Goal: Task Accomplishment & Management: Use online tool/utility

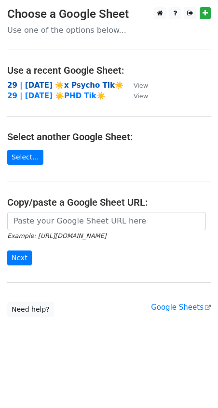
click at [32, 83] on strong "29 | SEPT 10 ☀️x Psycho Tik☀️" at bounding box center [65, 85] width 117 height 9
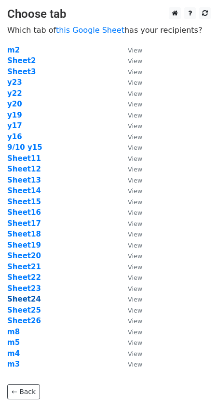
click at [29, 297] on strong "Sheet24" at bounding box center [24, 299] width 34 height 9
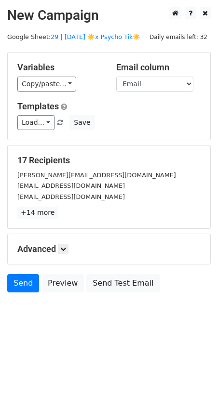
click at [33, 114] on div "Templates Load... Practice Marketing Guide Scale Marketing for Therapists Psych…" at bounding box center [109, 115] width 198 height 29
click at [33, 121] on link "Load..." at bounding box center [35, 122] width 37 height 15
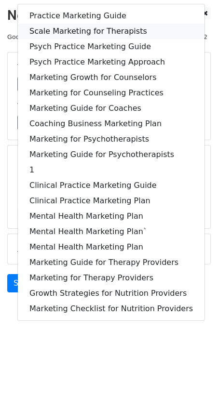
click at [73, 27] on link "Scale Marketing for Therapists" at bounding box center [111, 31] width 187 height 15
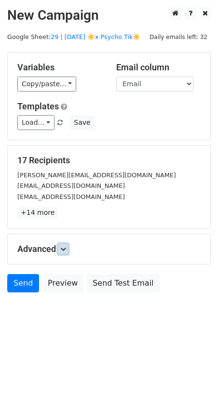
click at [63, 249] on icon at bounding box center [63, 249] width 6 height 6
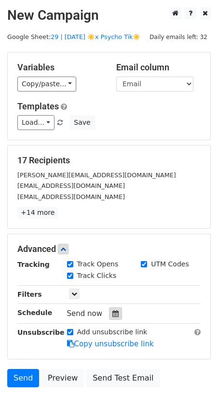
click at [112, 310] on icon at bounding box center [115, 313] width 6 height 7
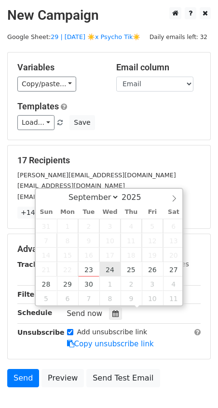
type input "2025-09-24 12:00"
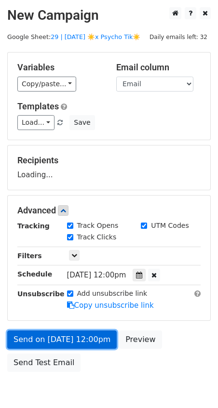
click at [86, 333] on link "Send on Sep 24 at 12:00pm" at bounding box center [61, 340] width 109 height 18
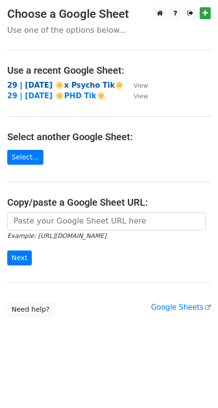
click at [79, 81] on strong "29 | [DATE] ☀️x Psycho Tik☀️" at bounding box center [65, 85] width 117 height 9
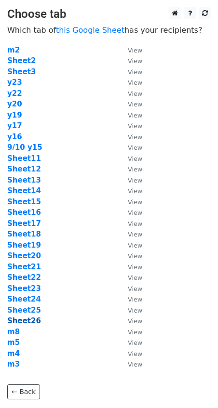
click at [31, 317] on strong "Sheet26" at bounding box center [24, 321] width 34 height 9
click at [31, 308] on strong "Sheet25" at bounding box center [24, 310] width 34 height 9
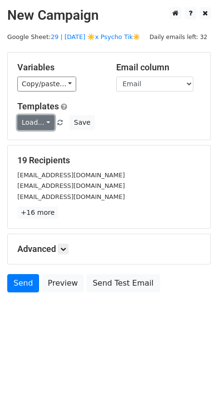
click at [36, 122] on link "Load..." at bounding box center [35, 122] width 37 height 15
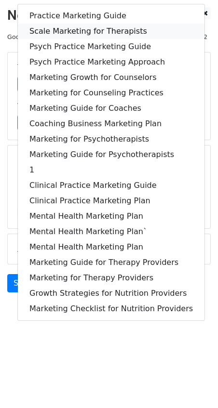
click at [59, 26] on link "Scale Marketing for Therapists" at bounding box center [111, 31] width 187 height 15
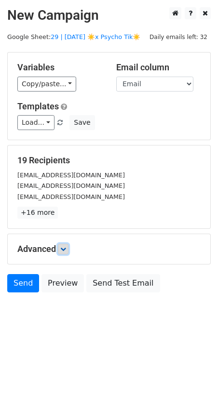
click at [65, 251] on link at bounding box center [63, 249] width 11 height 11
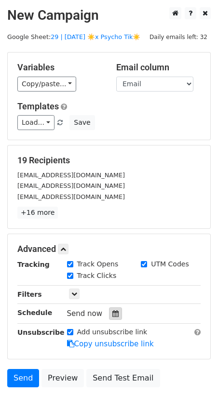
click at [116, 308] on div at bounding box center [115, 314] width 13 height 13
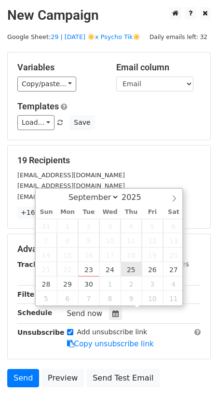
type input "2025-09-25 12:00"
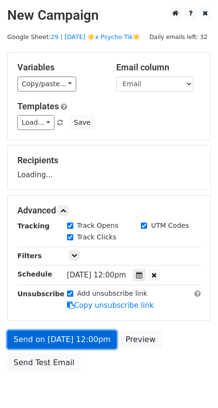
click at [72, 336] on link "Send on Sep 25 at 12:00pm" at bounding box center [61, 340] width 109 height 18
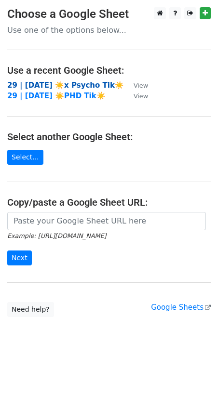
click at [55, 84] on strong "29 | [DATE] ☀️x Psycho Tik☀️" at bounding box center [65, 85] width 117 height 9
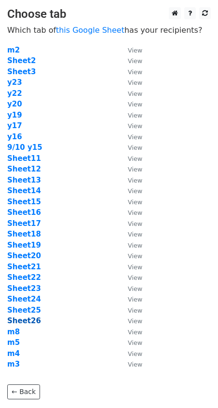
click at [21, 322] on strong "Sheet26" at bounding box center [24, 321] width 34 height 9
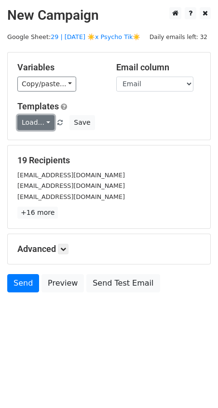
click at [38, 123] on link "Load..." at bounding box center [35, 122] width 37 height 15
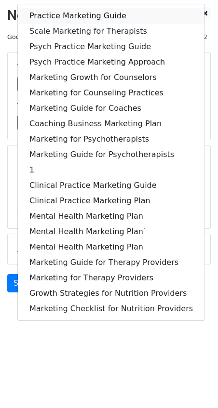
click at [56, 17] on link "Practice Marketing Guide" at bounding box center [111, 15] width 187 height 15
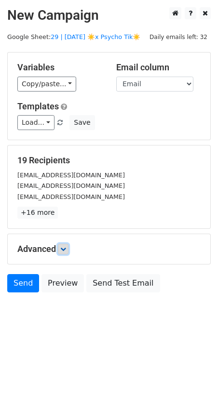
click at [66, 250] on icon at bounding box center [63, 249] width 6 height 6
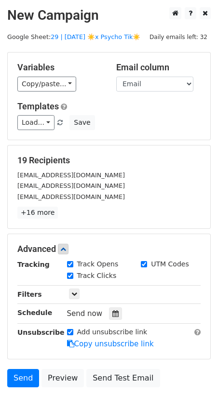
click at [111, 319] on div "Tracking Track Opens UTM Codes Track Clicks Filters Only include spreadsheet ro…" at bounding box center [108, 304] width 183 height 90
click at [112, 311] on icon at bounding box center [115, 313] width 6 height 7
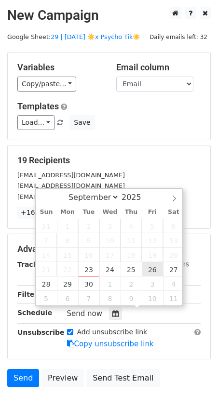
type input "2025-09-26 12:00"
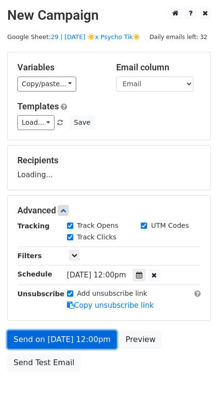
click at [110, 341] on link "Send on Sep 26 at 12:00pm" at bounding box center [61, 340] width 109 height 18
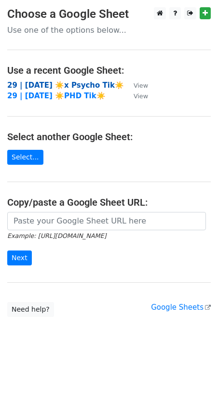
click at [72, 85] on strong "29 | [DATE] ☀️x Psycho Tik☀️" at bounding box center [65, 85] width 117 height 9
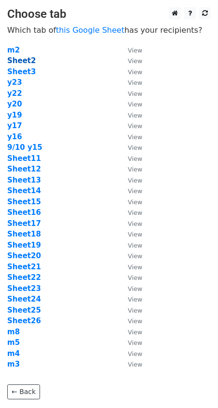
click at [17, 60] on strong "Sheet2" at bounding box center [21, 60] width 28 height 9
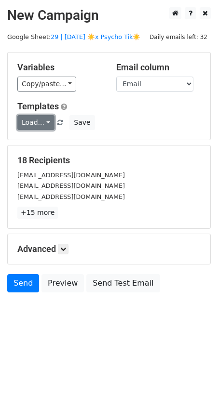
click at [31, 127] on link "Load..." at bounding box center [35, 122] width 37 height 15
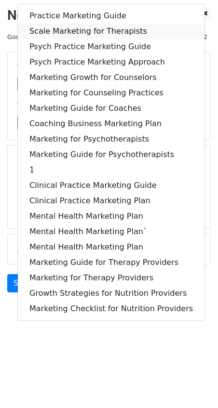
click at [81, 29] on link "Scale Marketing for Therapists" at bounding box center [111, 31] width 187 height 15
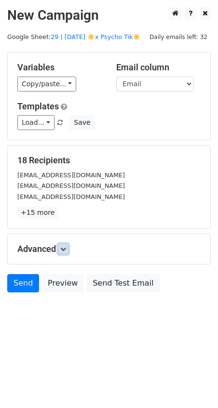
click at [62, 248] on icon at bounding box center [63, 249] width 6 height 6
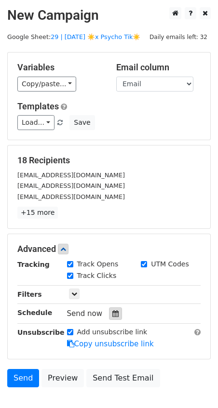
click at [112, 311] on icon at bounding box center [115, 313] width 6 height 7
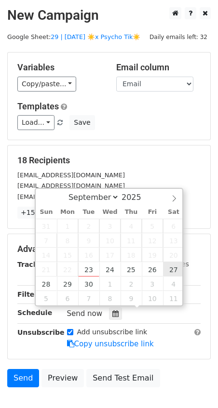
type input "2025-09-27 12:00"
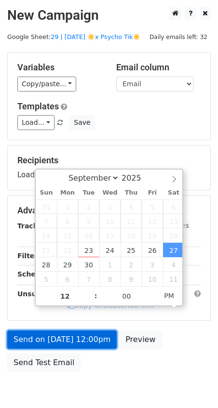
click at [77, 334] on link "Send on Sep 27 at 12:00pm" at bounding box center [61, 340] width 109 height 18
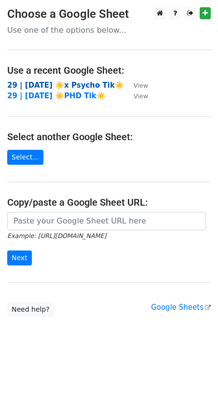
click at [70, 85] on strong "29 | [DATE] ☀️x Psycho Tik☀️" at bounding box center [65, 85] width 117 height 9
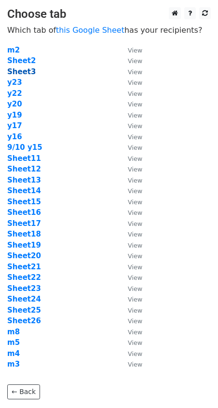
click at [22, 72] on strong "Sheet3" at bounding box center [21, 71] width 28 height 9
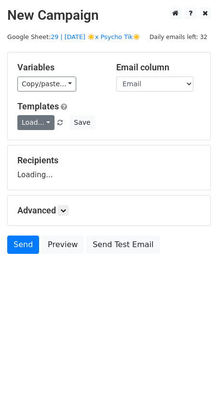
click at [25, 119] on link "Load..." at bounding box center [35, 122] width 37 height 15
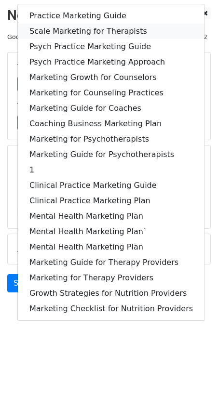
click at [72, 24] on link "Scale Marketing for Therapists" at bounding box center [111, 31] width 187 height 15
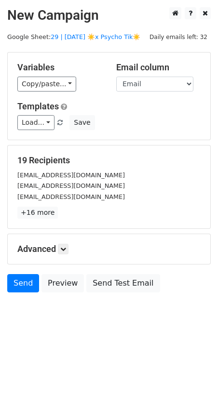
click at [62, 237] on div "Advanced Tracking Track Opens UTM Codes Track Clicks Filters Only include sprea…" at bounding box center [109, 249] width 202 height 30
click at [62, 248] on icon at bounding box center [63, 249] width 6 height 6
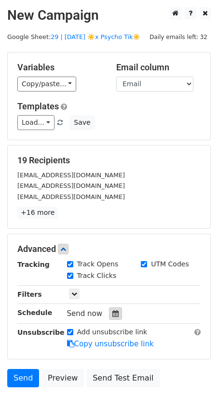
click at [114, 317] on div at bounding box center [115, 314] width 13 height 13
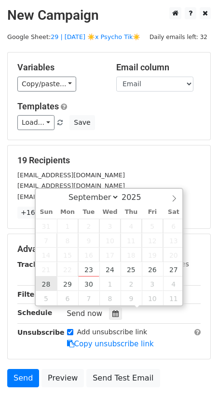
type input "2025-09-28 12:00"
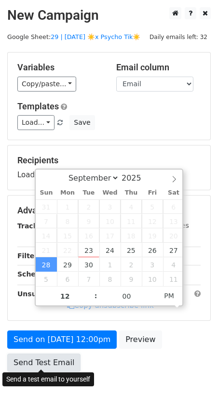
click at [58, 354] on link "Send Test Email" at bounding box center [43, 363] width 73 height 18
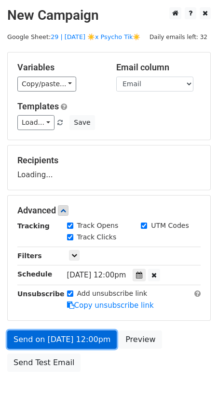
click at [65, 345] on link "Send on Sep 28 at 12:00pm" at bounding box center [61, 340] width 109 height 18
